Goal: Book appointment/travel/reservation

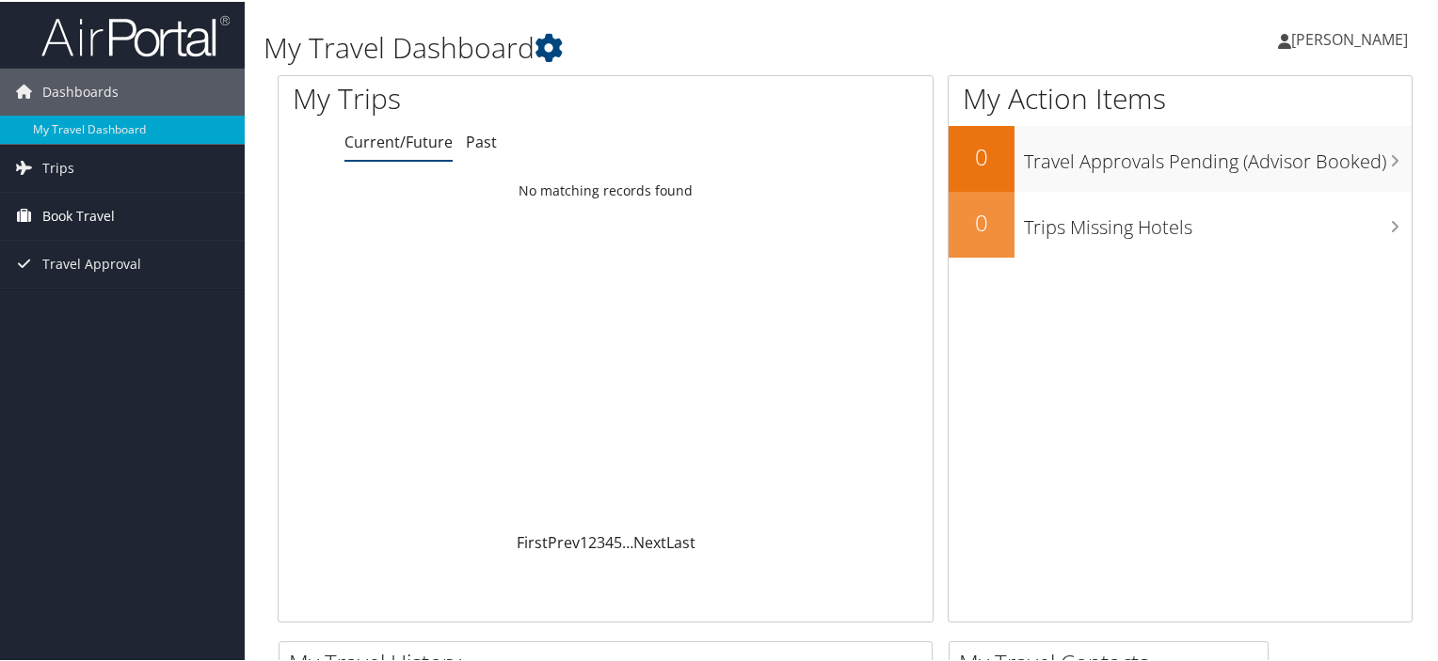
click at [188, 210] on link "Book Travel" at bounding box center [122, 214] width 245 height 47
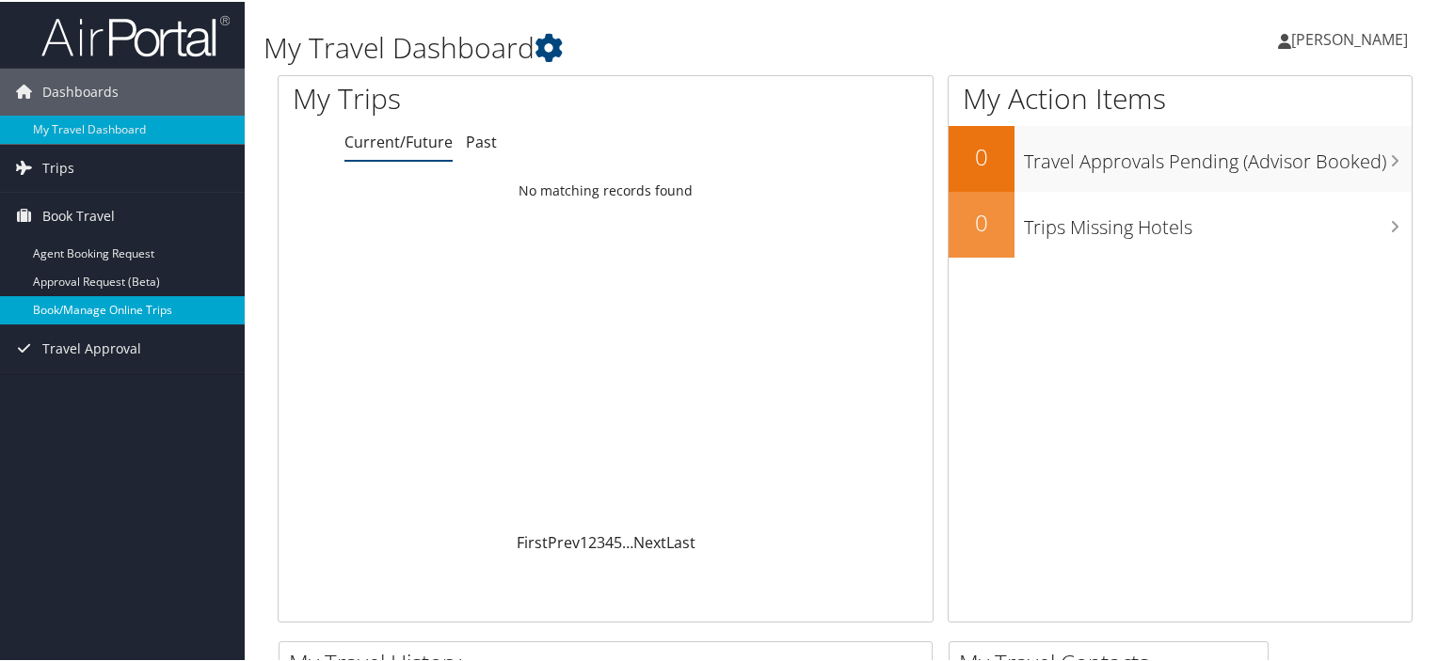
click at [148, 300] on link "Book/Manage Online Trips" at bounding box center [122, 308] width 245 height 28
